Goal: Task Accomplishment & Management: Use online tool/utility

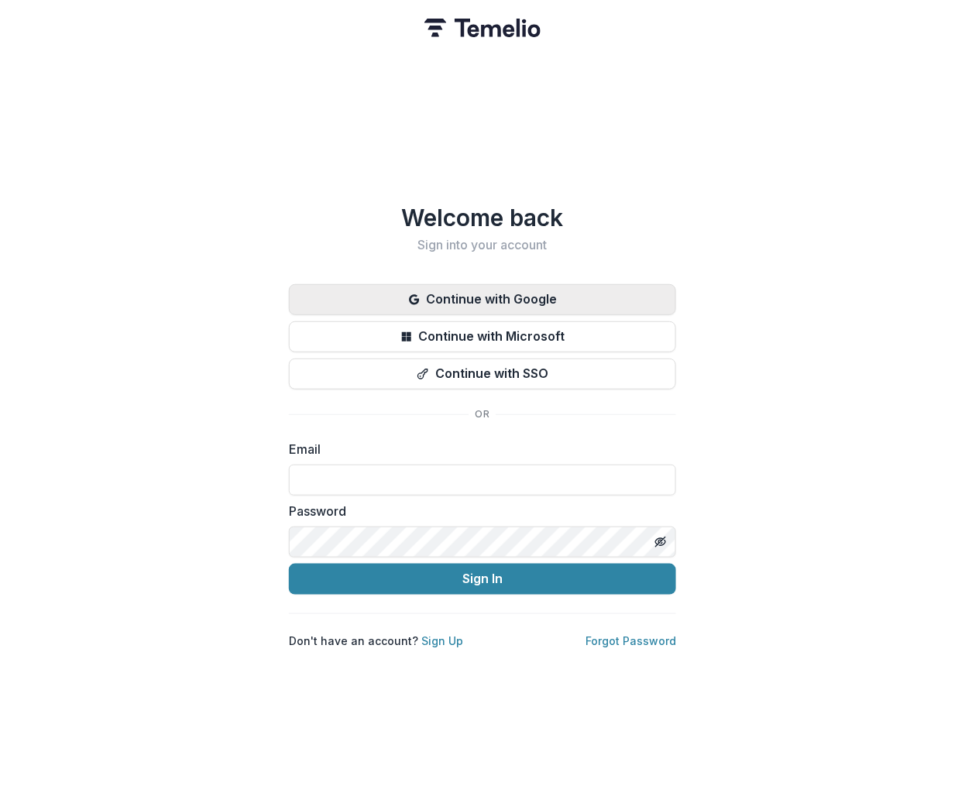
click at [550, 300] on button "Continue with Google" at bounding box center [482, 299] width 387 height 31
click at [484, 290] on button "Continue with Google" at bounding box center [482, 299] width 387 height 31
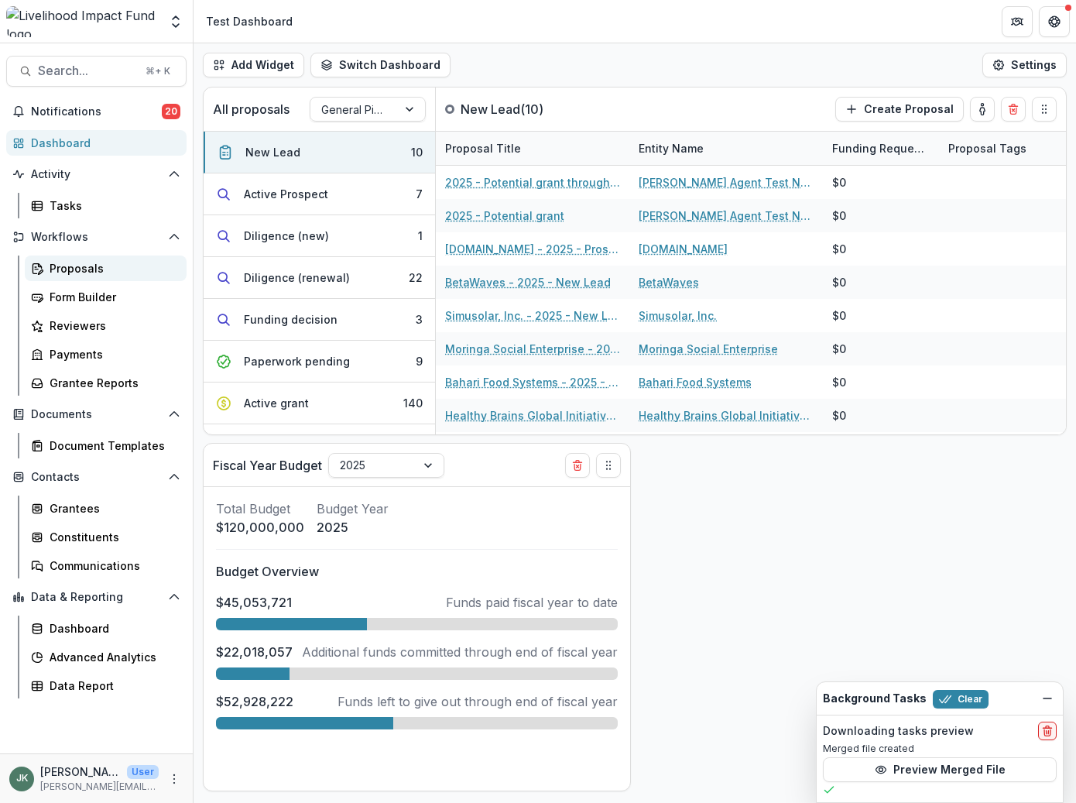
click at [96, 270] on div "Proposals" at bounding box center [112, 268] width 125 height 16
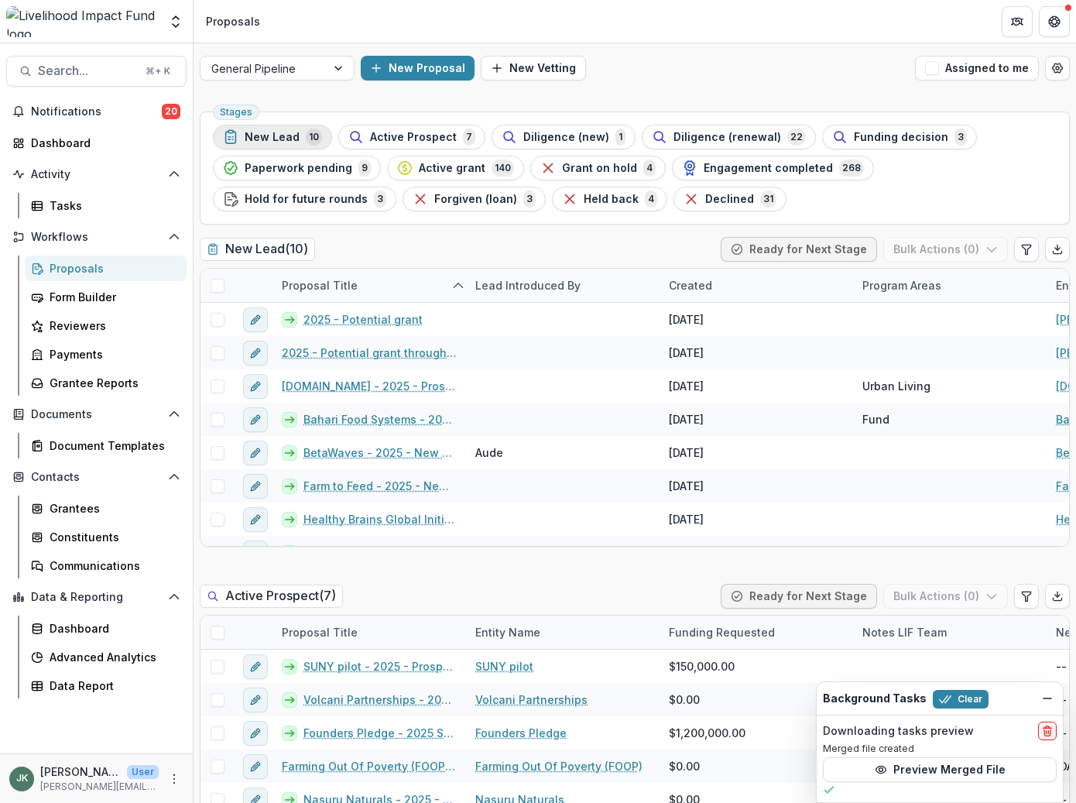
click at [256, 132] on span "New Lead" at bounding box center [272, 137] width 55 height 13
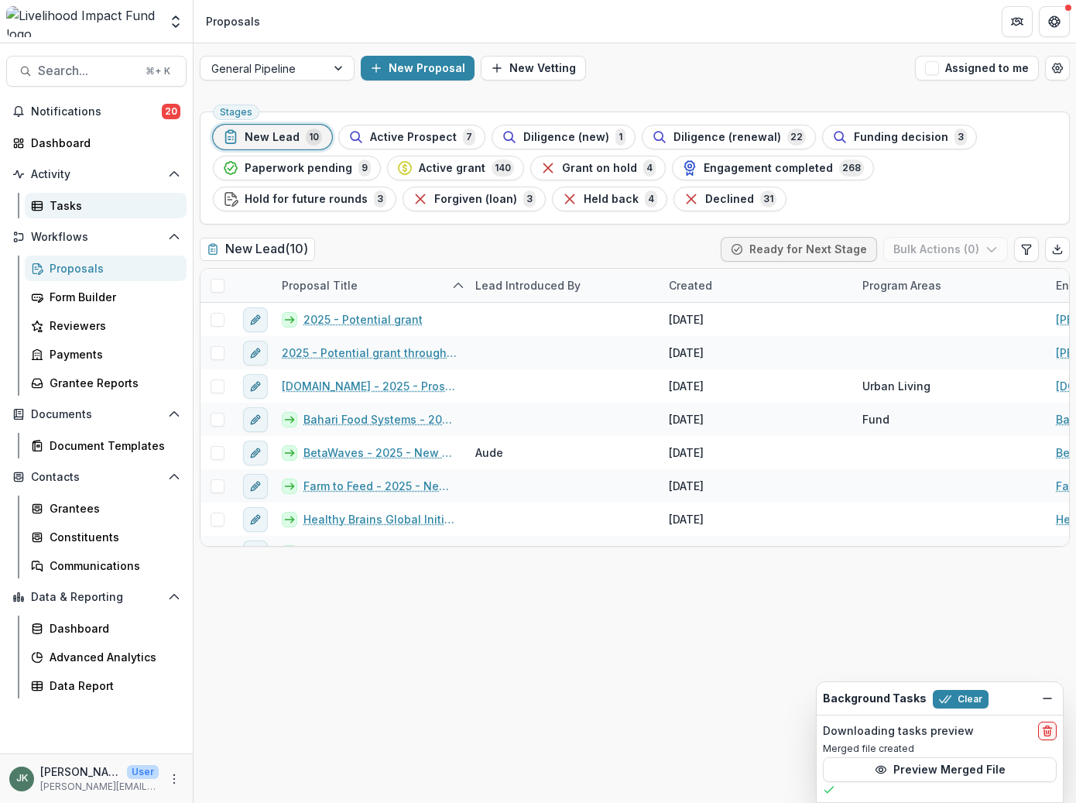
click at [116, 204] on div "Tasks" at bounding box center [112, 205] width 125 height 16
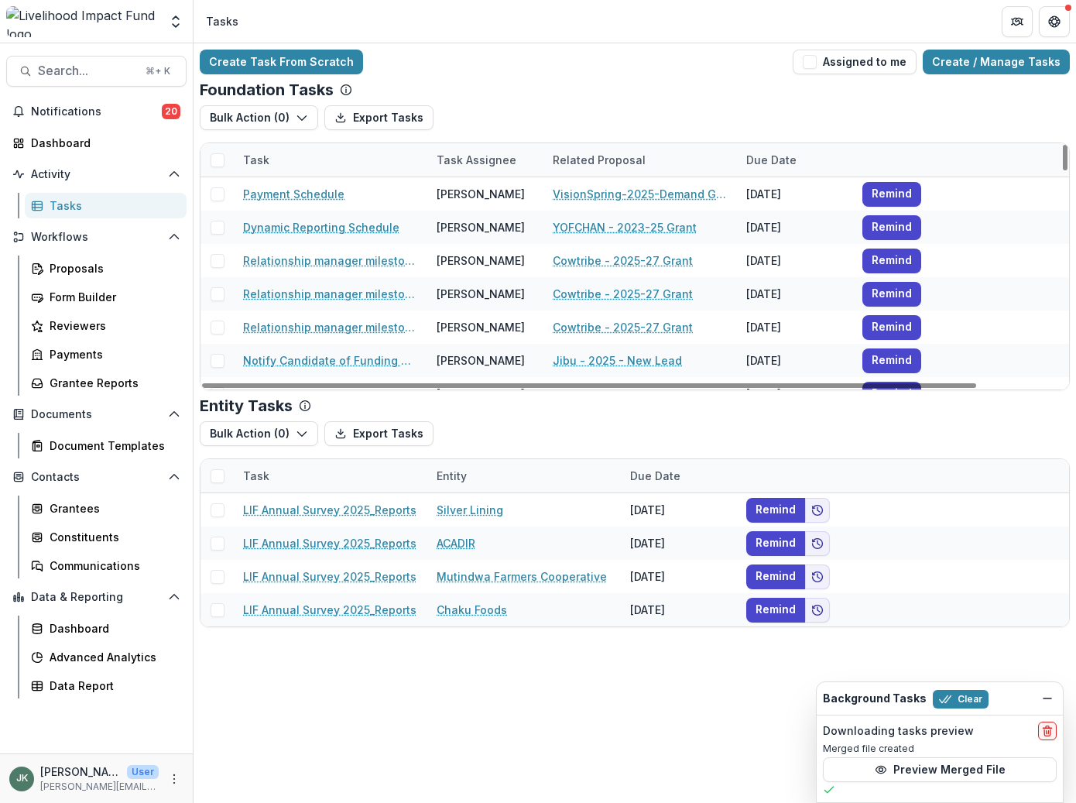
click at [463, 163] on div "Task Assignee" at bounding box center [476, 160] width 98 height 16
click at [464, 215] on button "Sort Ascending" at bounding box center [524, 227] width 186 height 25
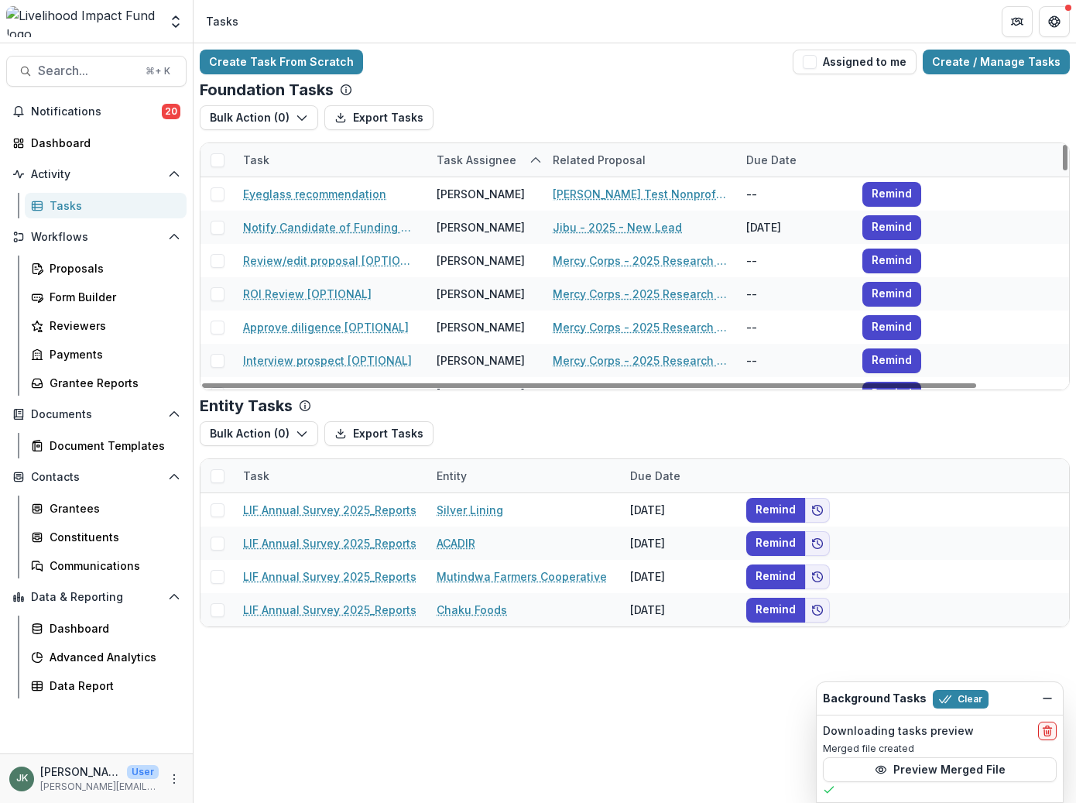
click at [455, 128] on div "Bulk Action ( 0 ) Export Tasks Payment Schedule Tasks Grant Upload Tasks" at bounding box center [635, 123] width 870 height 37
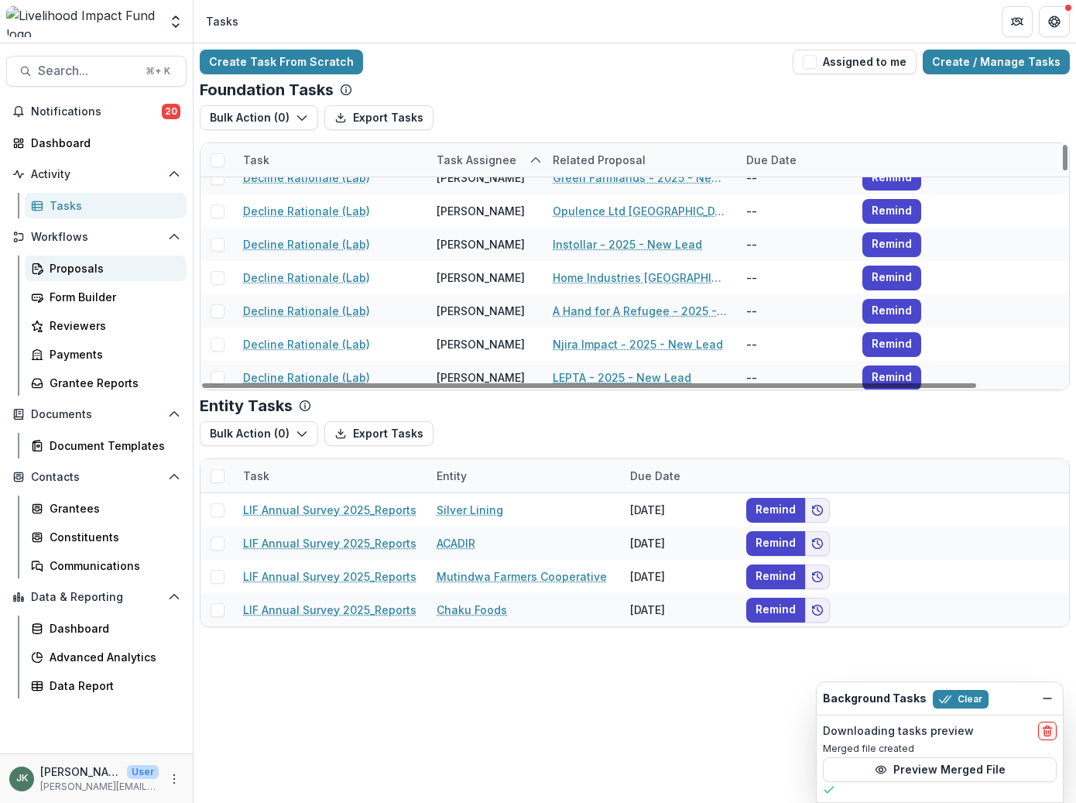
scroll to position [2649, 0]
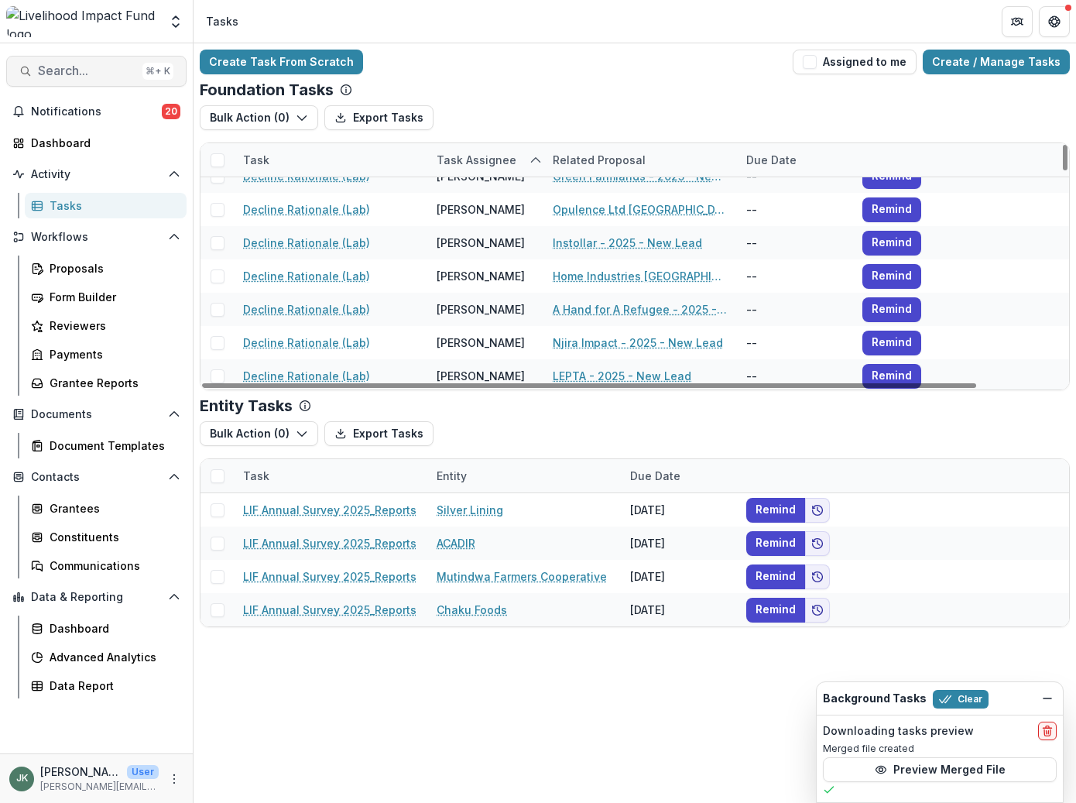
click at [47, 70] on span "Search..." at bounding box center [87, 71] width 98 height 15
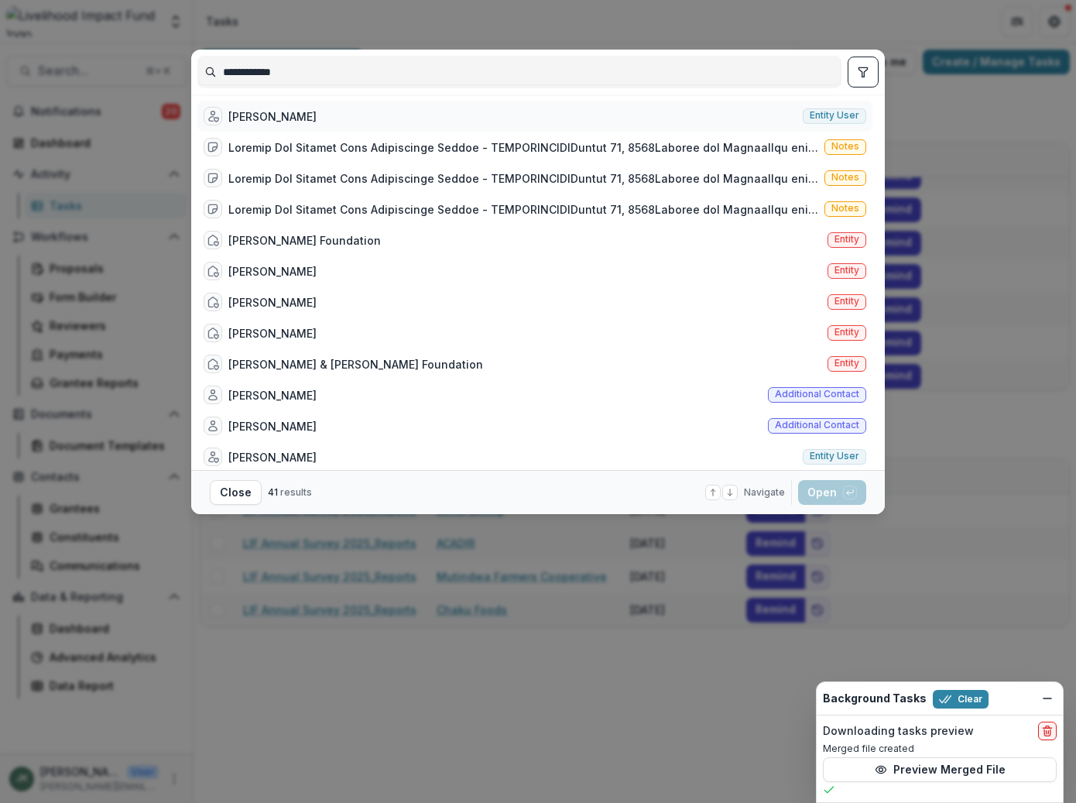
type input "**********"
click at [342, 115] on div "[PERSON_NAME] Entity user" at bounding box center [534, 116] width 675 height 31
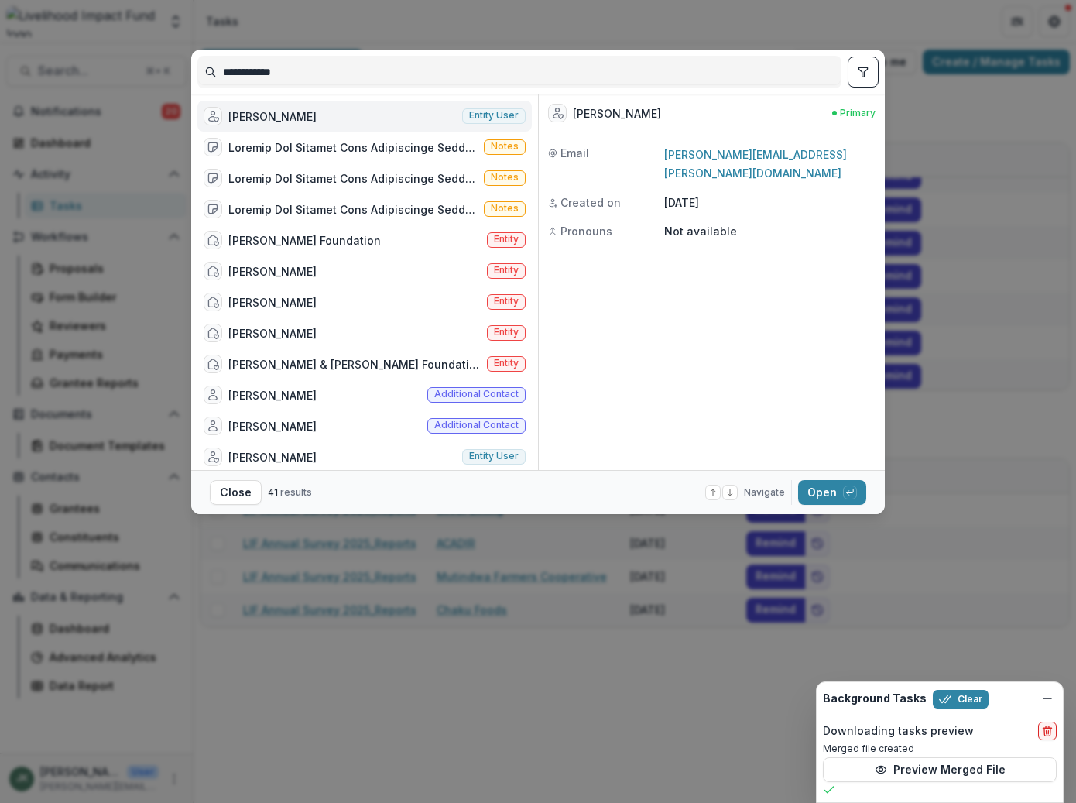
click at [421, 36] on div "**********" at bounding box center [538, 401] width 1076 height 803
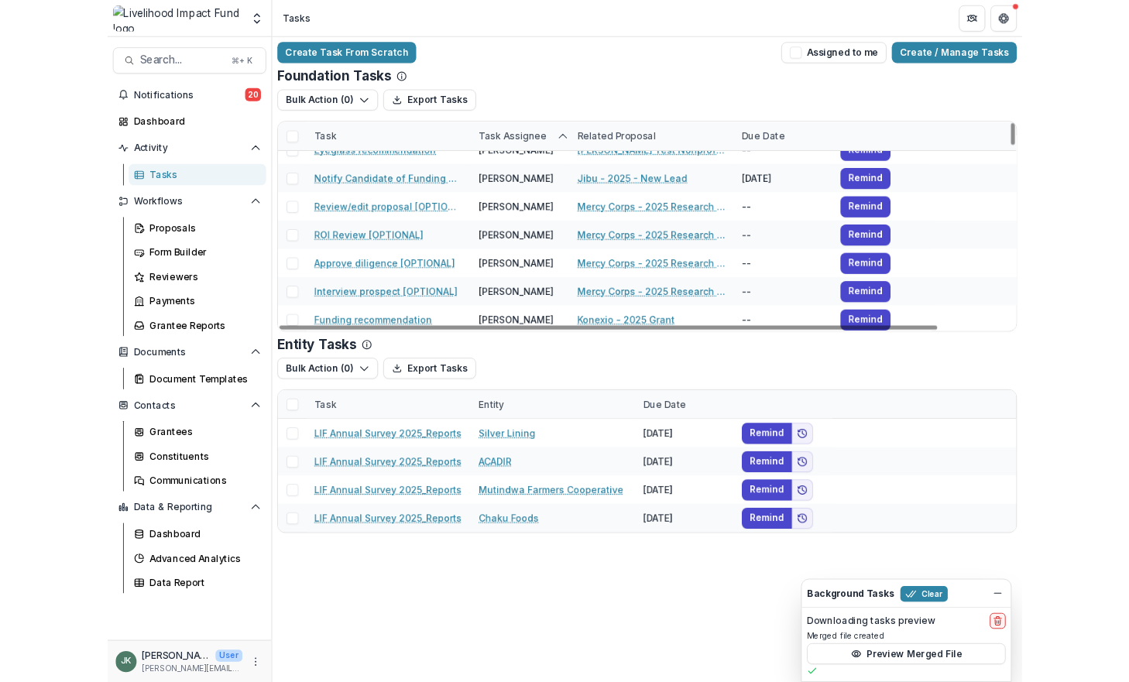
scroll to position [0, 0]
